Goal: Task Accomplishment & Management: Manage account settings

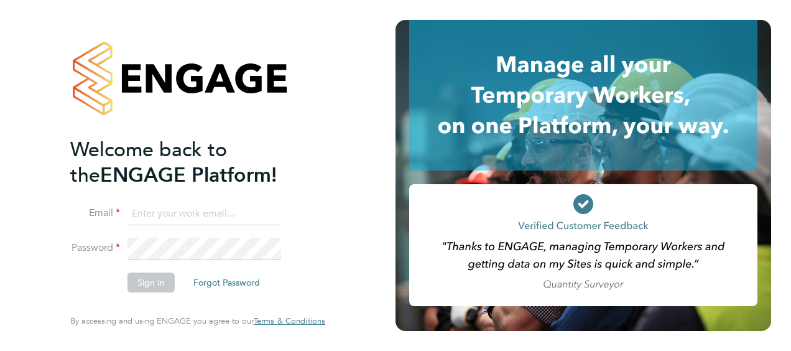
type input "[PERSON_NAME][EMAIL_ADDRESS][DOMAIN_NAME]"
click at [152, 285] on button "Sign In" at bounding box center [150, 282] width 47 height 20
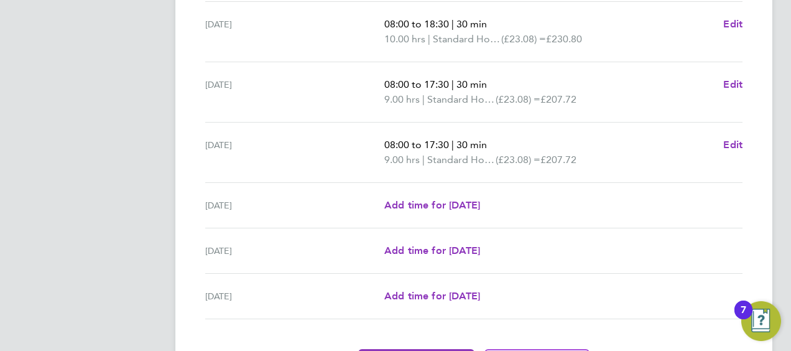
scroll to position [497, 0]
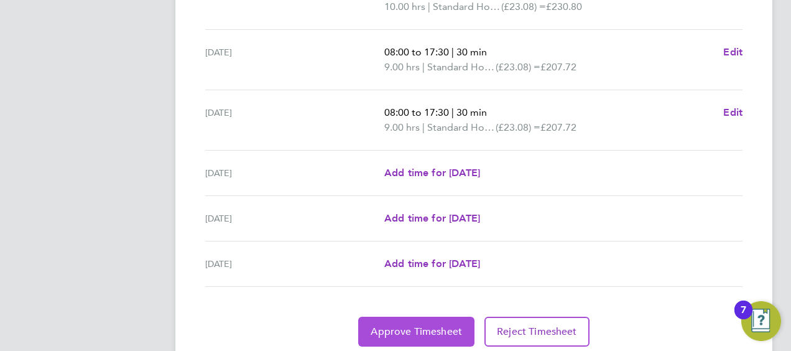
click at [420, 333] on span "Approve Timesheet" at bounding box center [416, 331] width 91 height 12
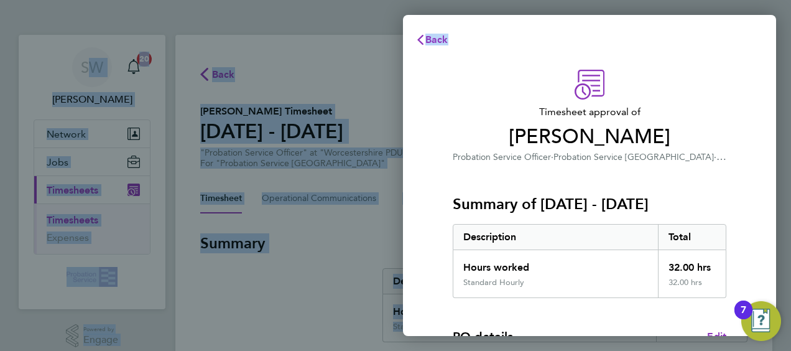
drag, startPoint x: 528, startPoint y: 21, endPoint x: 458, endPoint y: -34, distance: 88.6
click at [458, 0] on html "SW Stephen Wood Notifications 20 Applications: Network Sites Jobs Placements Cu…" at bounding box center [395, 0] width 791 height 0
click at [665, 41] on div "Back" at bounding box center [589, 40] width 373 height 30
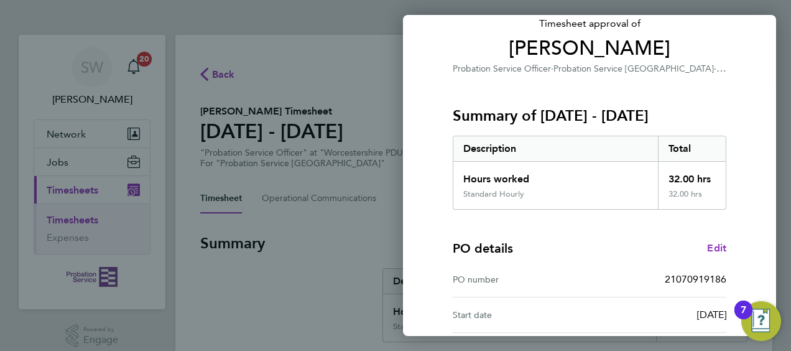
scroll to position [244, 0]
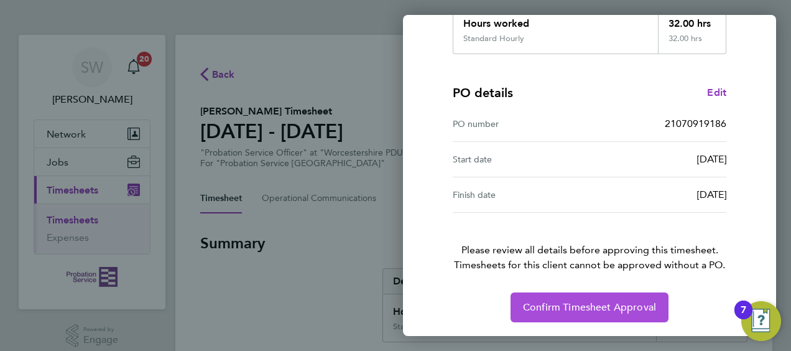
click at [591, 306] on span "Confirm Timesheet Approval" at bounding box center [589, 307] width 133 height 12
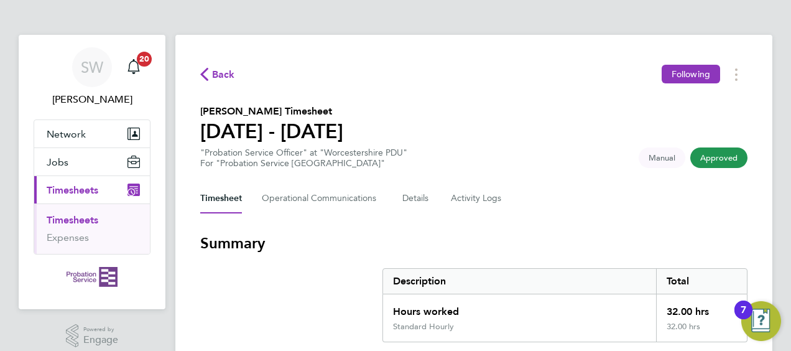
drag, startPoint x: 224, startPoint y: 64, endPoint x: 566, endPoint y: 328, distance: 432.2
copy div "Back Following Lorraine Kane's Timesheet 22 - 28 Sept 2025 "Probation Service O…"
